Goal: Transaction & Acquisition: Purchase product/service

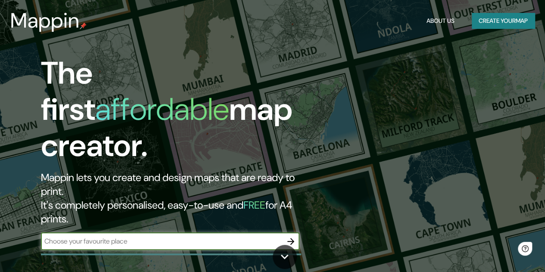
click at [289, 238] on icon "button" at bounding box center [290, 241] width 7 height 7
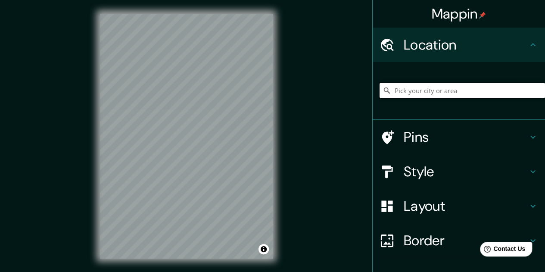
click at [445, 95] on input "Pick your city or area" at bounding box center [461, 91] width 165 height 16
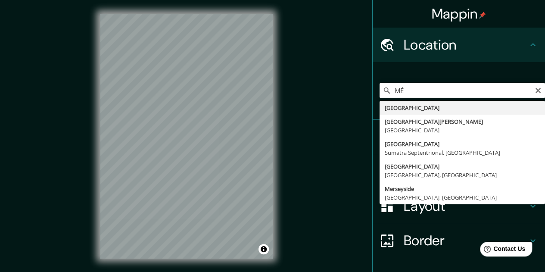
type input "[GEOGRAPHIC_DATA]"
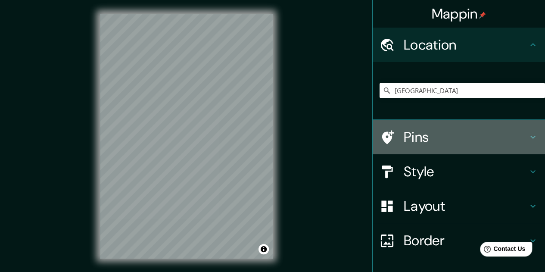
click at [435, 138] on h4 "Pins" at bounding box center [466, 136] width 124 height 17
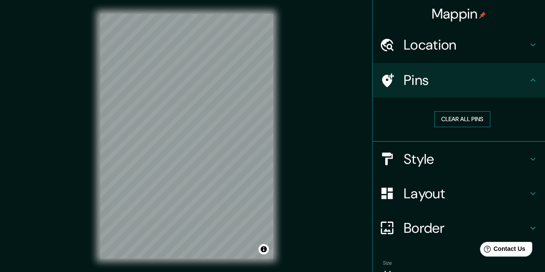
click at [456, 115] on button "Clear all pins" at bounding box center [462, 119] width 56 height 16
click at [188, 147] on div at bounding box center [189, 148] width 7 height 7
click at [436, 155] on h4 "Style" at bounding box center [466, 158] width 124 height 17
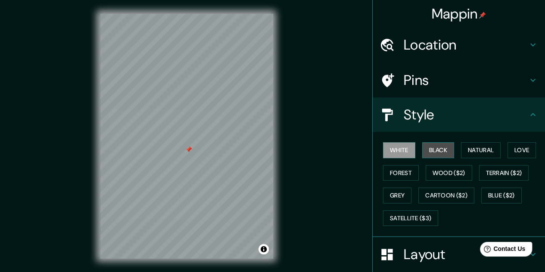
click at [442, 153] on button "Black" at bounding box center [438, 150] width 32 height 16
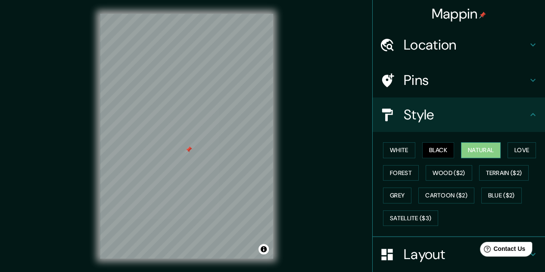
click at [473, 148] on button "Natural" at bounding box center [481, 150] width 40 height 16
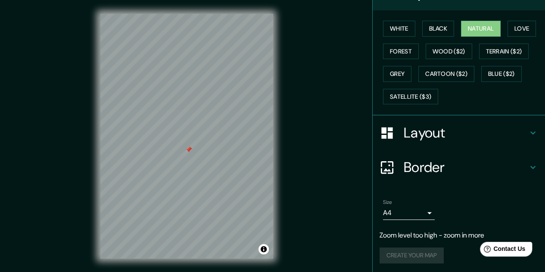
click at [432, 133] on h4 "Layout" at bounding box center [466, 132] width 124 height 17
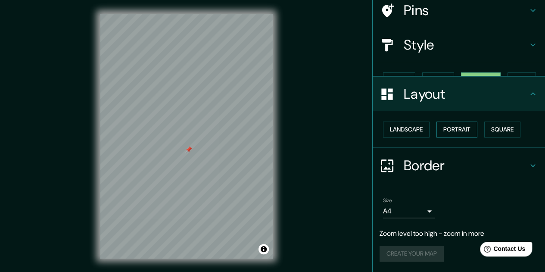
scroll to position [54, 0]
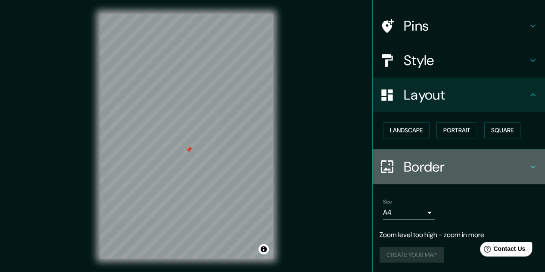
click at [435, 168] on h4 "Border" at bounding box center [466, 166] width 124 height 17
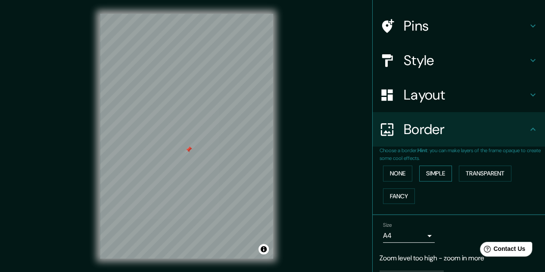
click at [436, 176] on button "Simple" at bounding box center [435, 173] width 33 height 16
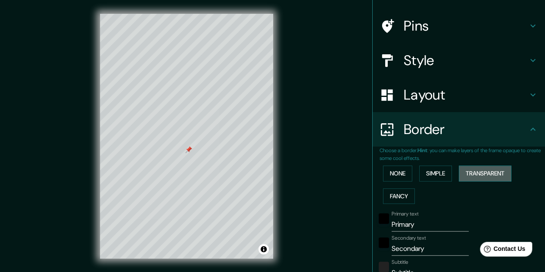
click at [477, 172] on button "Transparent" at bounding box center [485, 173] width 53 height 16
click at [395, 190] on button "Fancy" at bounding box center [399, 196] width 32 height 16
click at [394, 175] on button "None" at bounding box center [397, 173] width 29 height 16
